Goal: Task Accomplishment & Management: Manage account settings

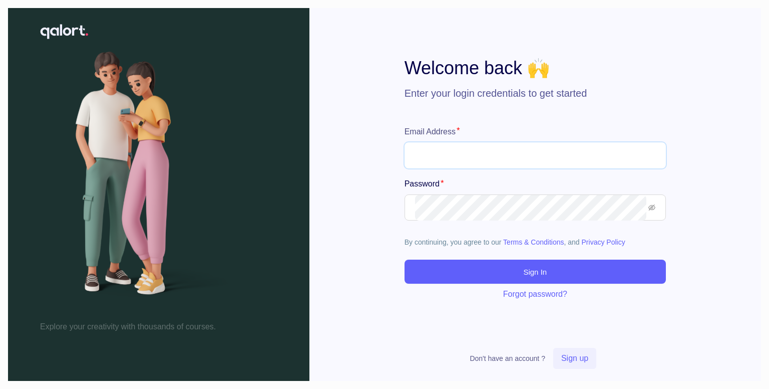
type input "**********"
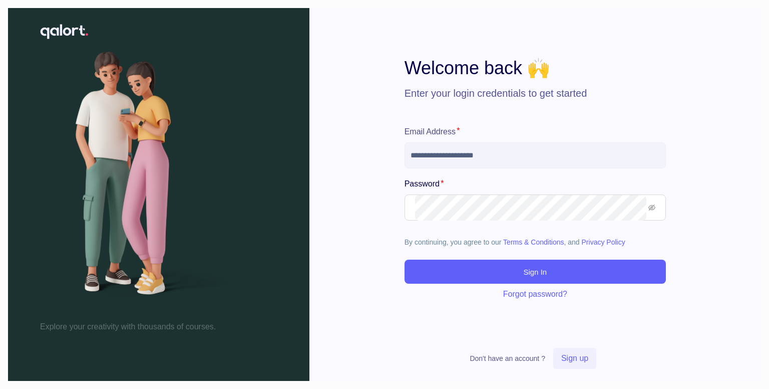
click at [539, 276] on span "Sign in" at bounding box center [535, 272] width 24 height 12
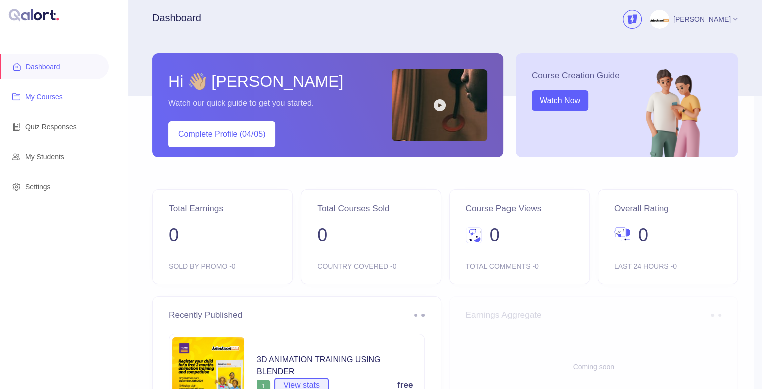
click at [59, 95] on span "My Courses" at bounding box center [63, 97] width 76 height 20
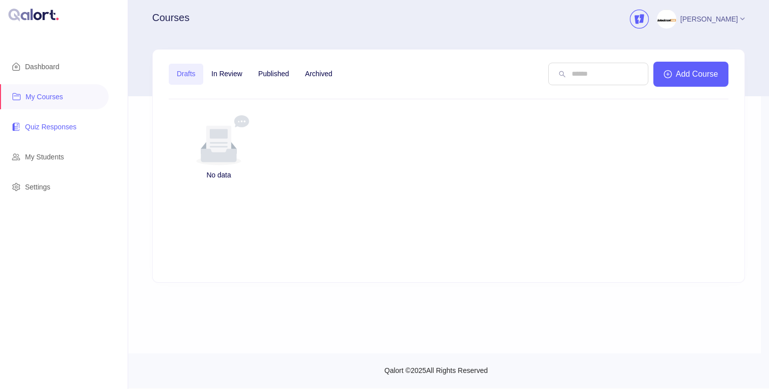
click at [36, 118] on span "Quiz Responses" at bounding box center [63, 127] width 76 height 20
